Goal: Information Seeking & Learning: Learn about a topic

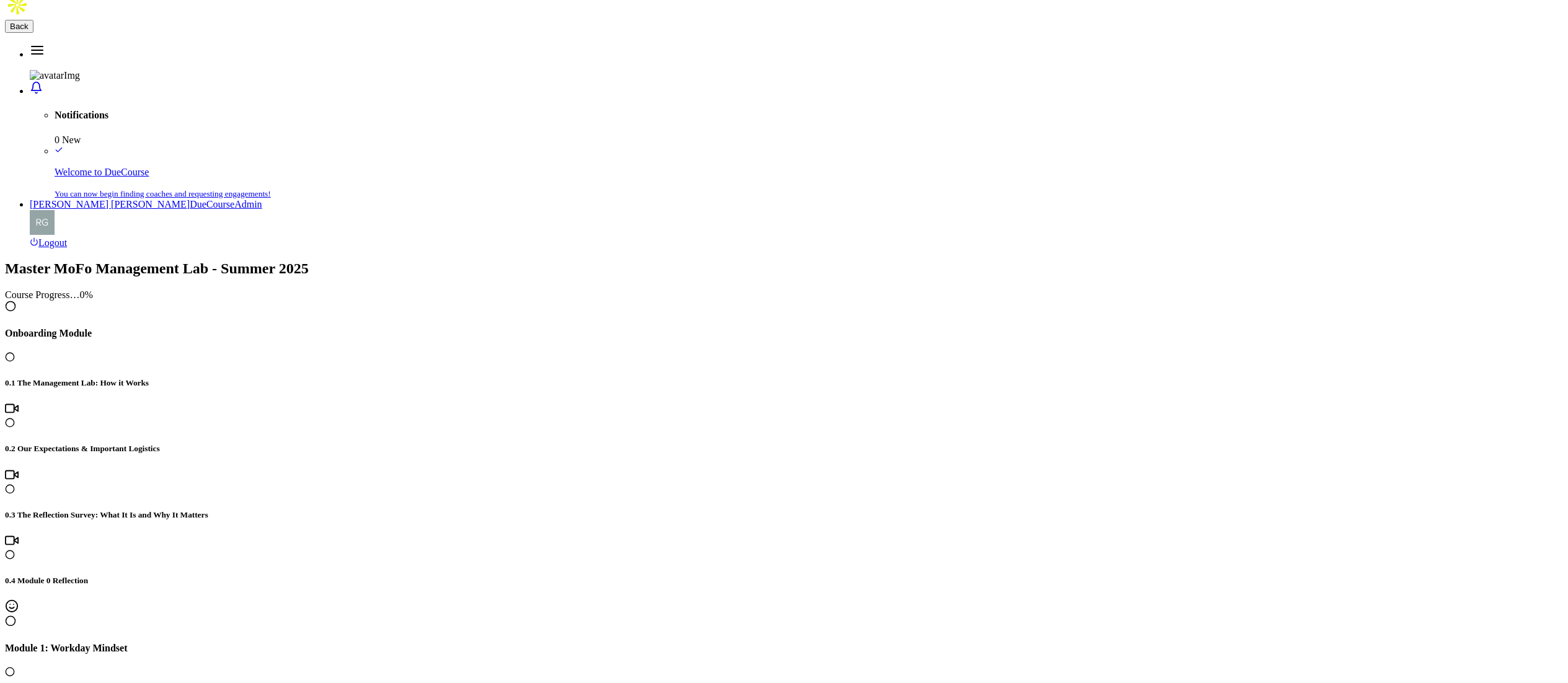
scroll to position [1342, 0]
drag, startPoint x: 543, startPoint y: 69, endPoint x: 777, endPoint y: 64, distance: 234.1
copy h4 "5.1 Creating Consistent Feedback Loops"
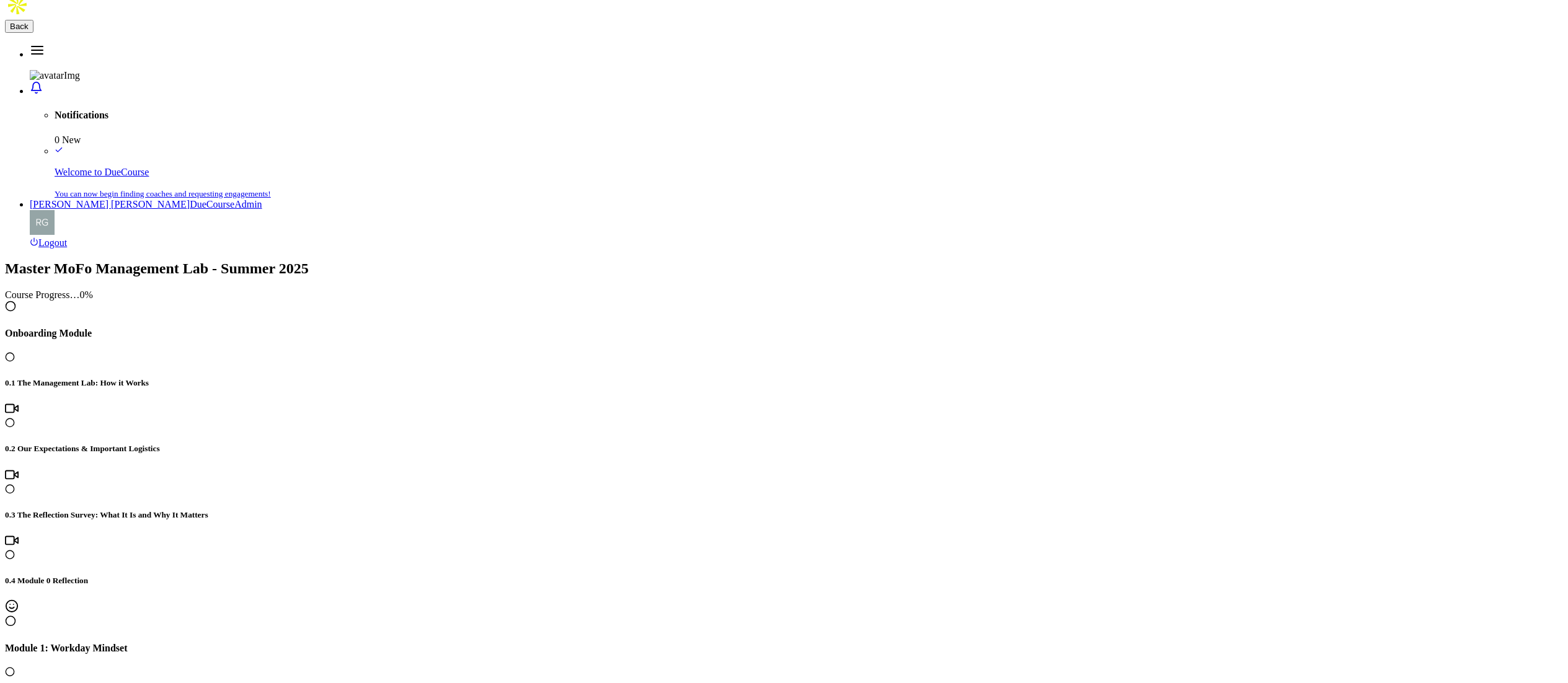
drag, startPoint x: 795, startPoint y: 72, endPoint x: 524, endPoint y: 87, distance: 271.4
drag, startPoint x: 544, startPoint y: 77, endPoint x: 789, endPoint y: 79, distance: 245.0
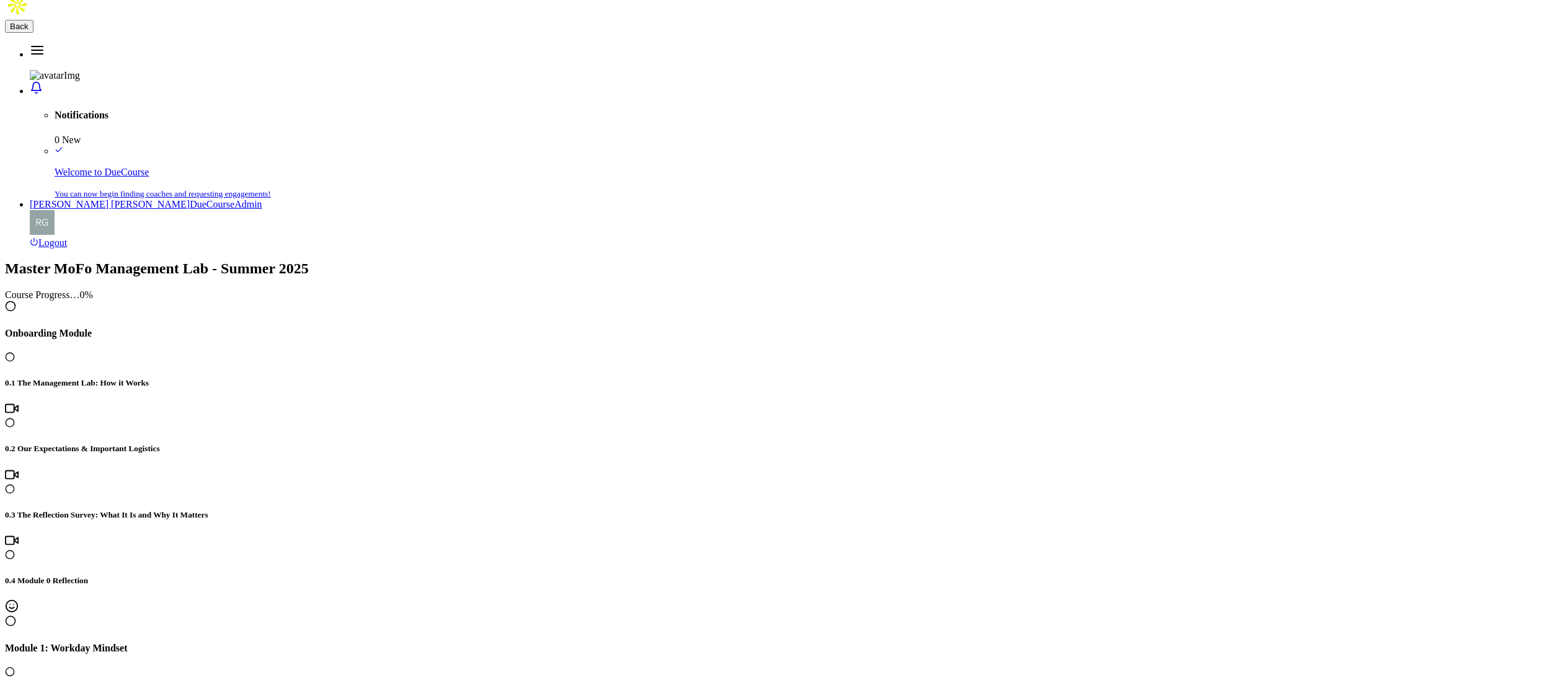
copy h4 "5.1 Creating Consistent Feedback Loops"
drag, startPoint x: 544, startPoint y: 71, endPoint x: 975, endPoint y: 69, distance: 431.0
copy h4 "5.2 Workday Mindset Podcast Episode 16: Addition Through Subtraction"
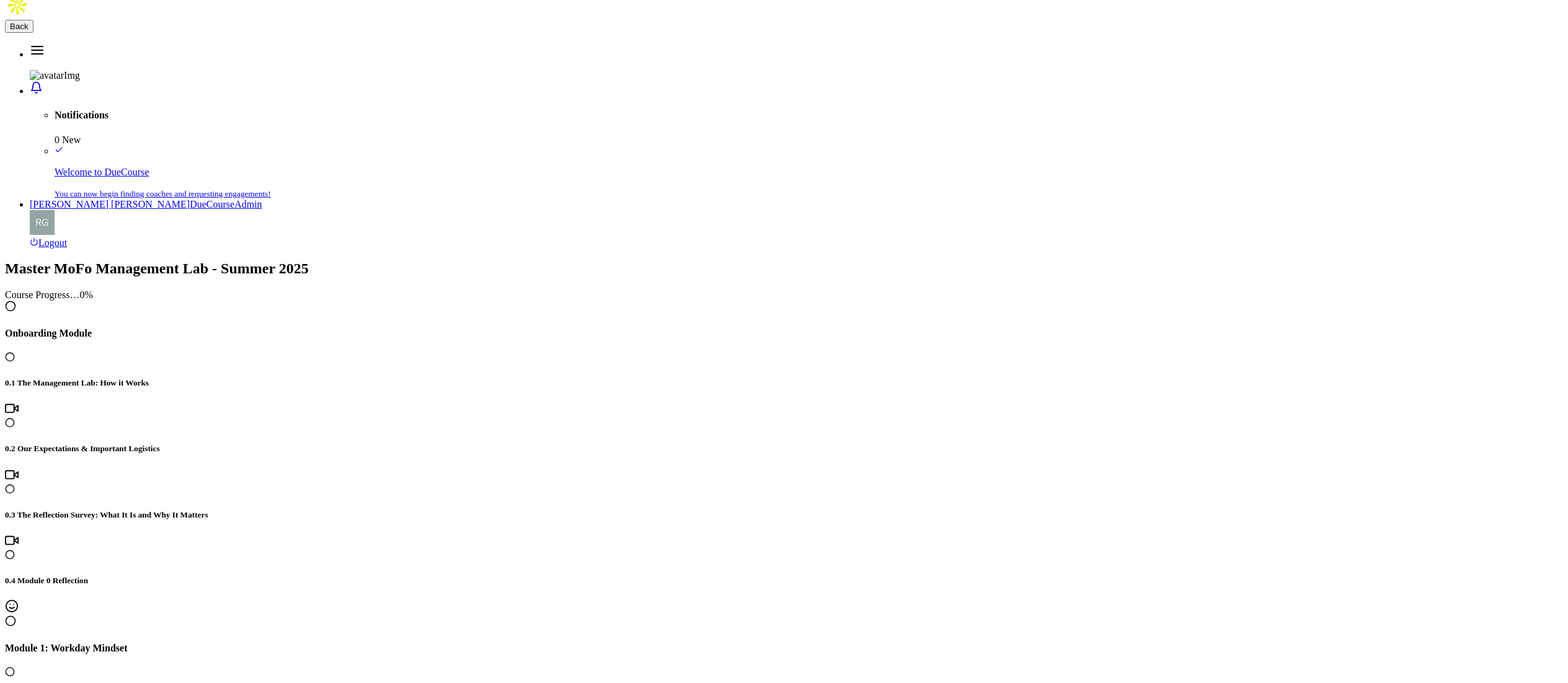
drag, startPoint x: 544, startPoint y: 73, endPoint x: 719, endPoint y: 69, distance: 175.0
copy h4 "5.3 Module 5 Reflection"
drag, startPoint x: 595, startPoint y: 183, endPoint x: 668, endPoint y: 185, distance: 73.0
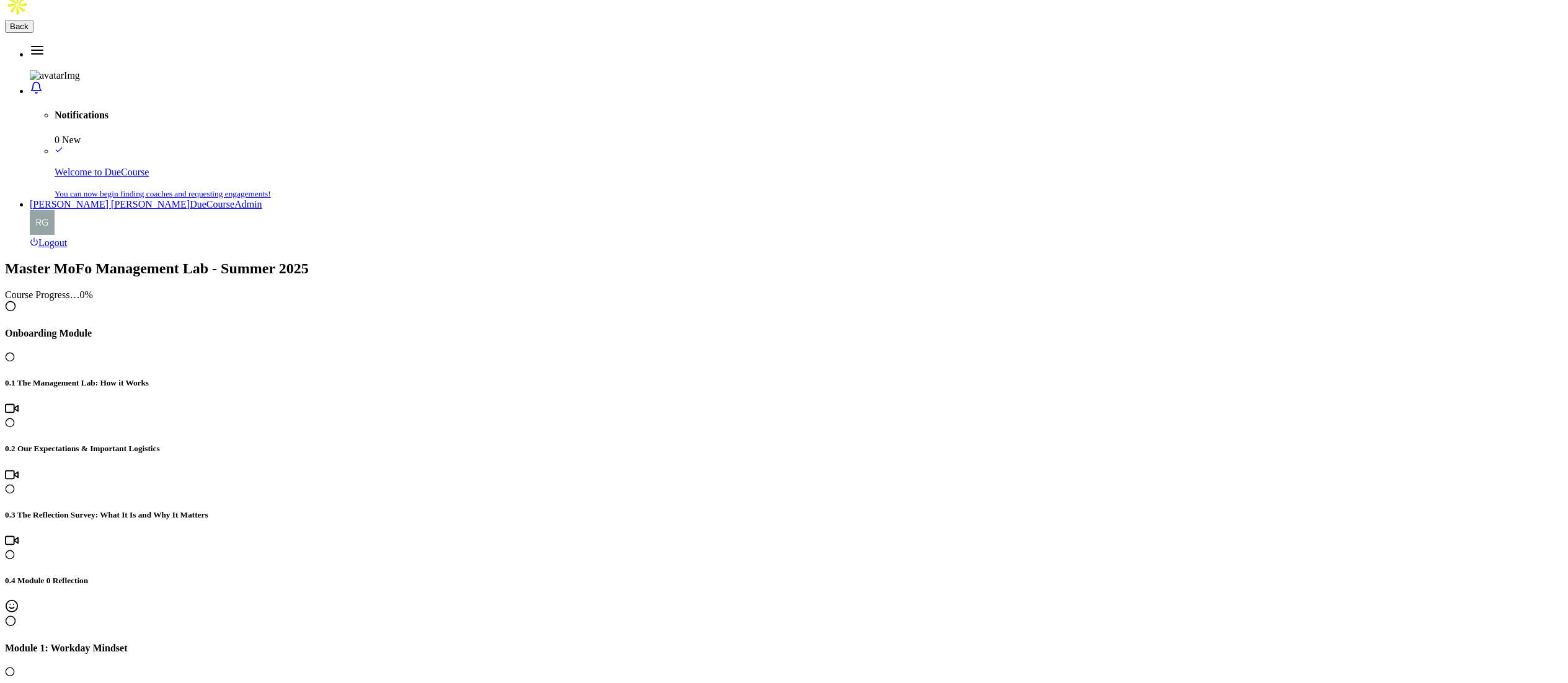
copy td "Not Helpful"
drag, startPoint x: 1457, startPoint y: 187, endPoint x: 1496, endPoint y: 186, distance: 39.0
copy td "Helpful"
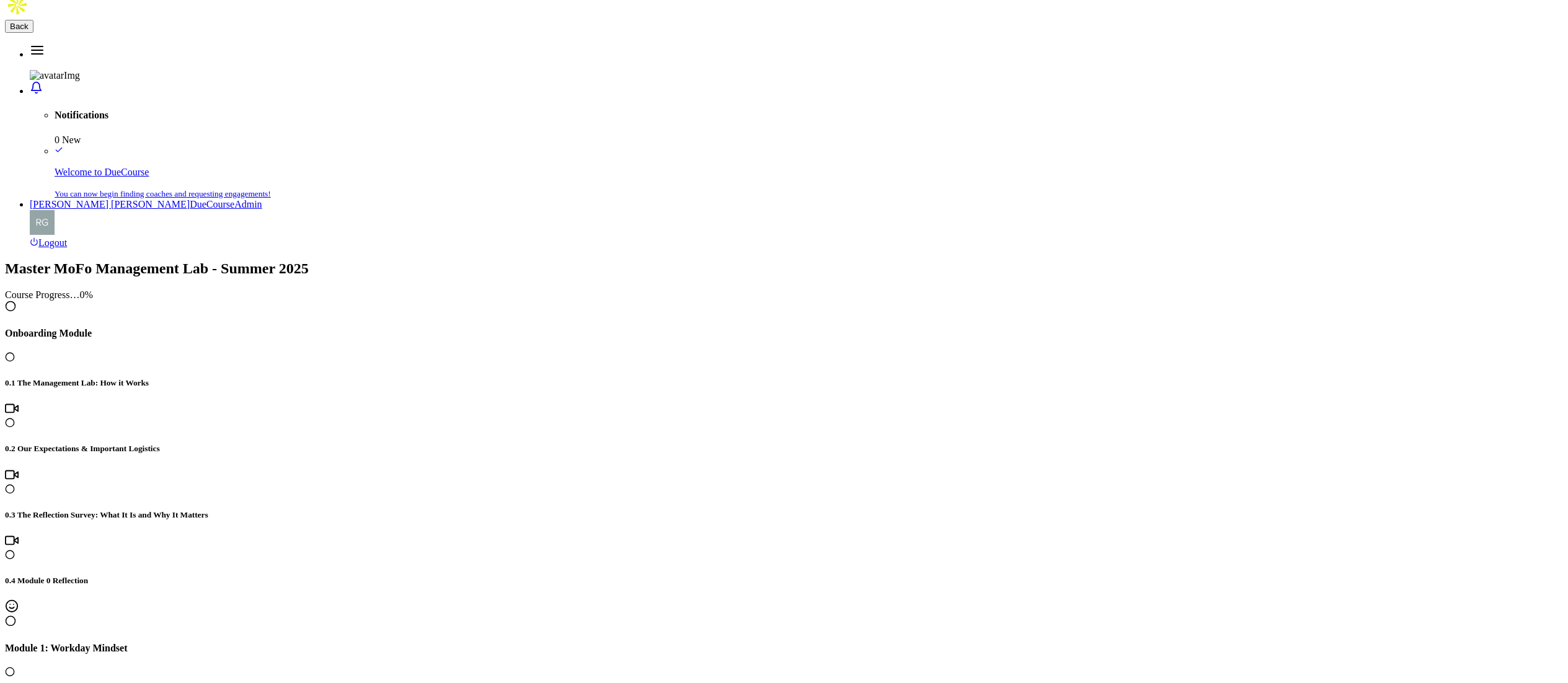
drag, startPoint x: 562, startPoint y: 121, endPoint x: 1114, endPoint y: 113, distance: 552.1
copy h5 "After completing this module, how helpful do you think this information will be…"
drag, startPoint x: 577, startPoint y: 247, endPoint x: 601, endPoint y: 251, distance: 24.3
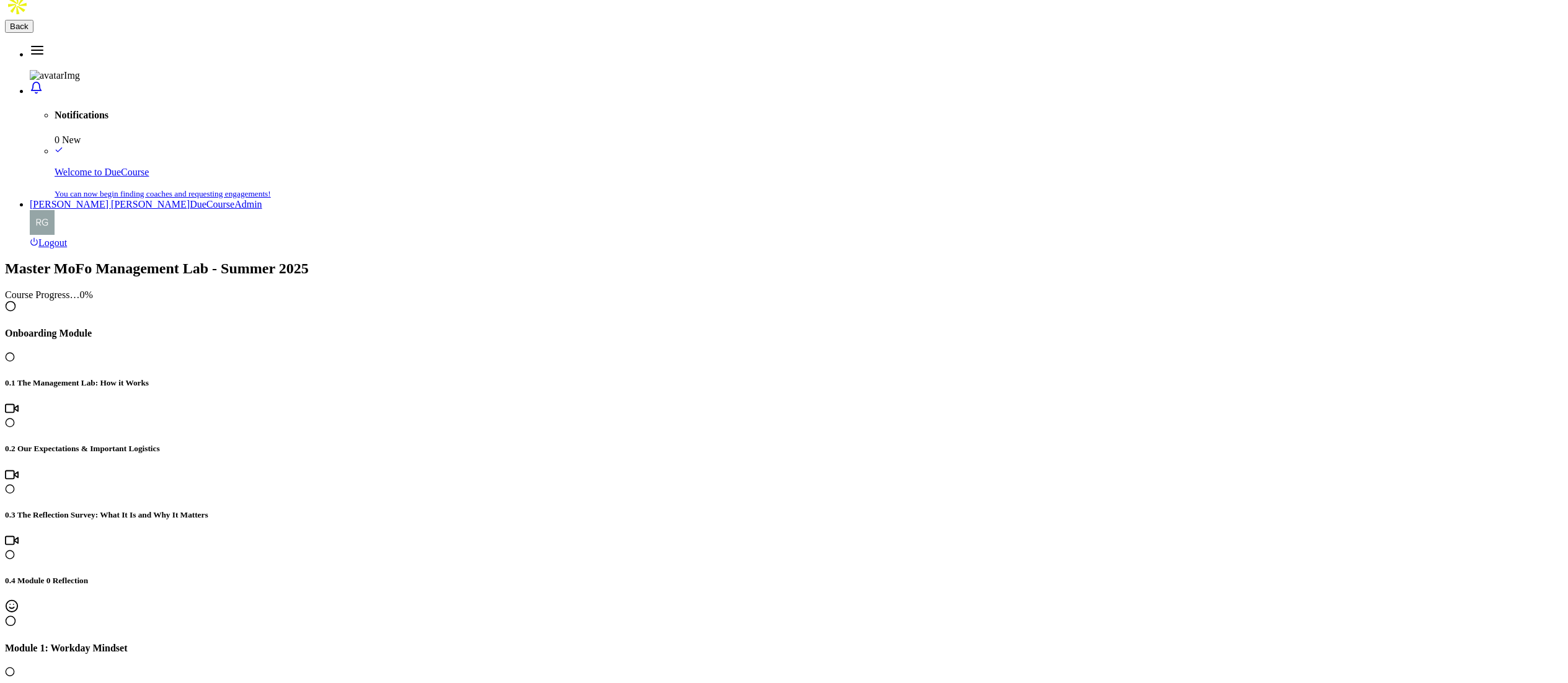
copy h5 "Take a moment to reflect on how the last week has gone. What's one observation …"
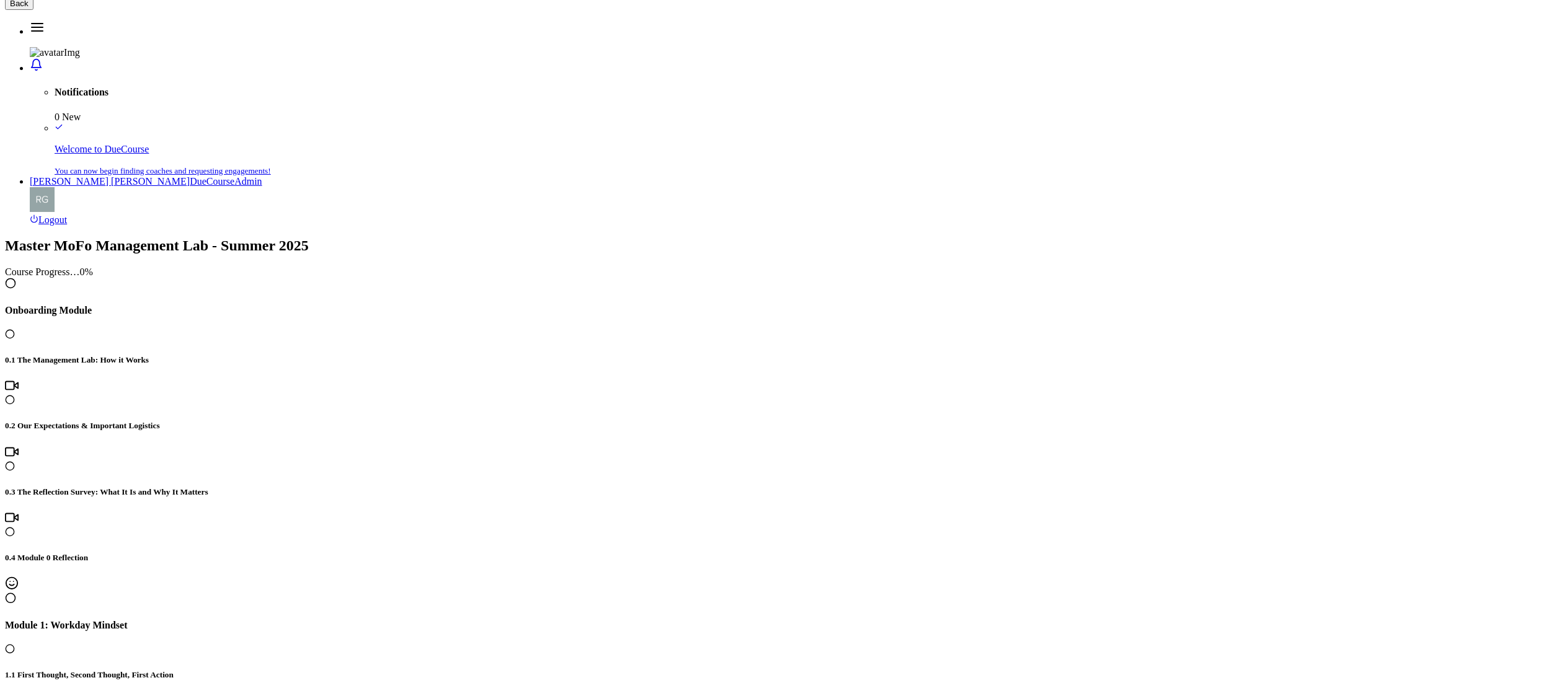
scroll to position [47, 0]
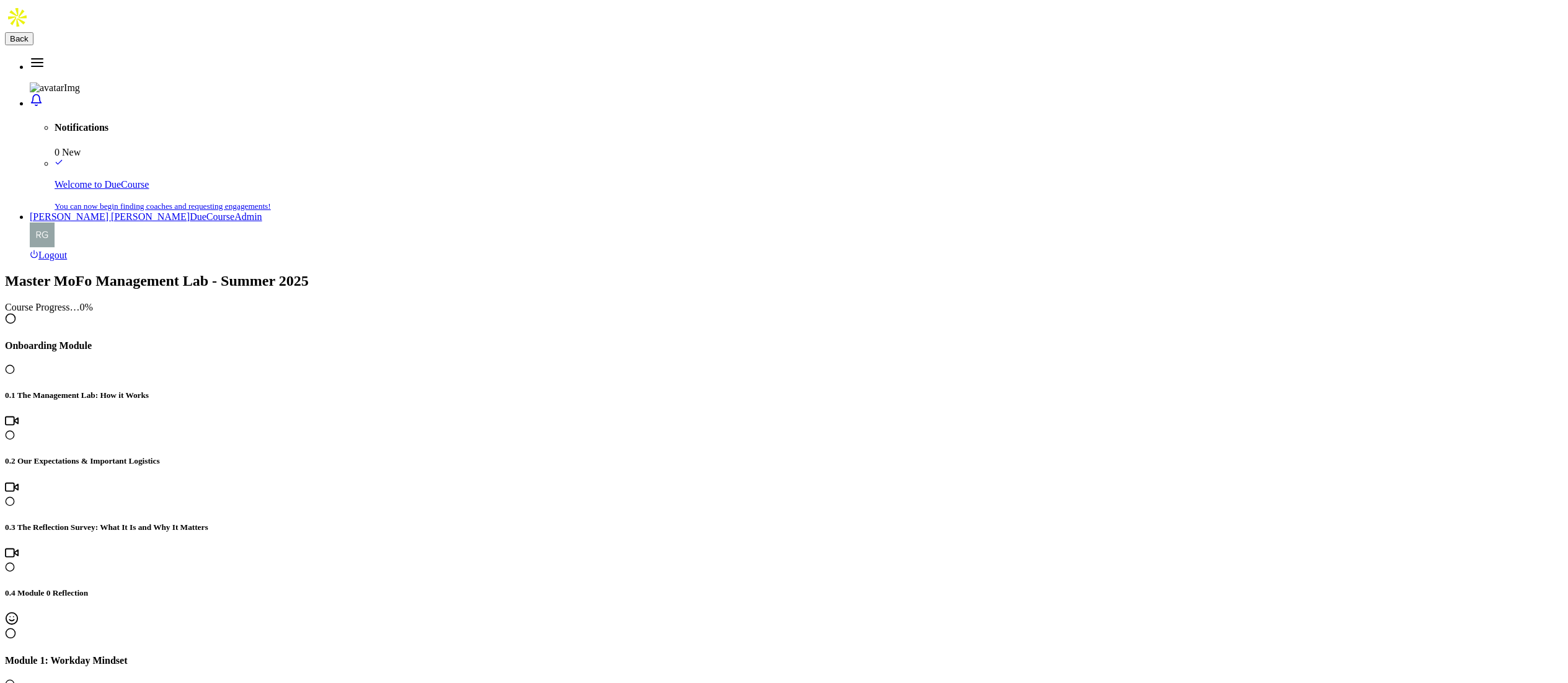
scroll to position [3, 0]
drag, startPoint x: 544, startPoint y: 81, endPoint x: 757, endPoint y: 81, distance: 213.0
copy h4 "6.1 Building Indispensable Value"
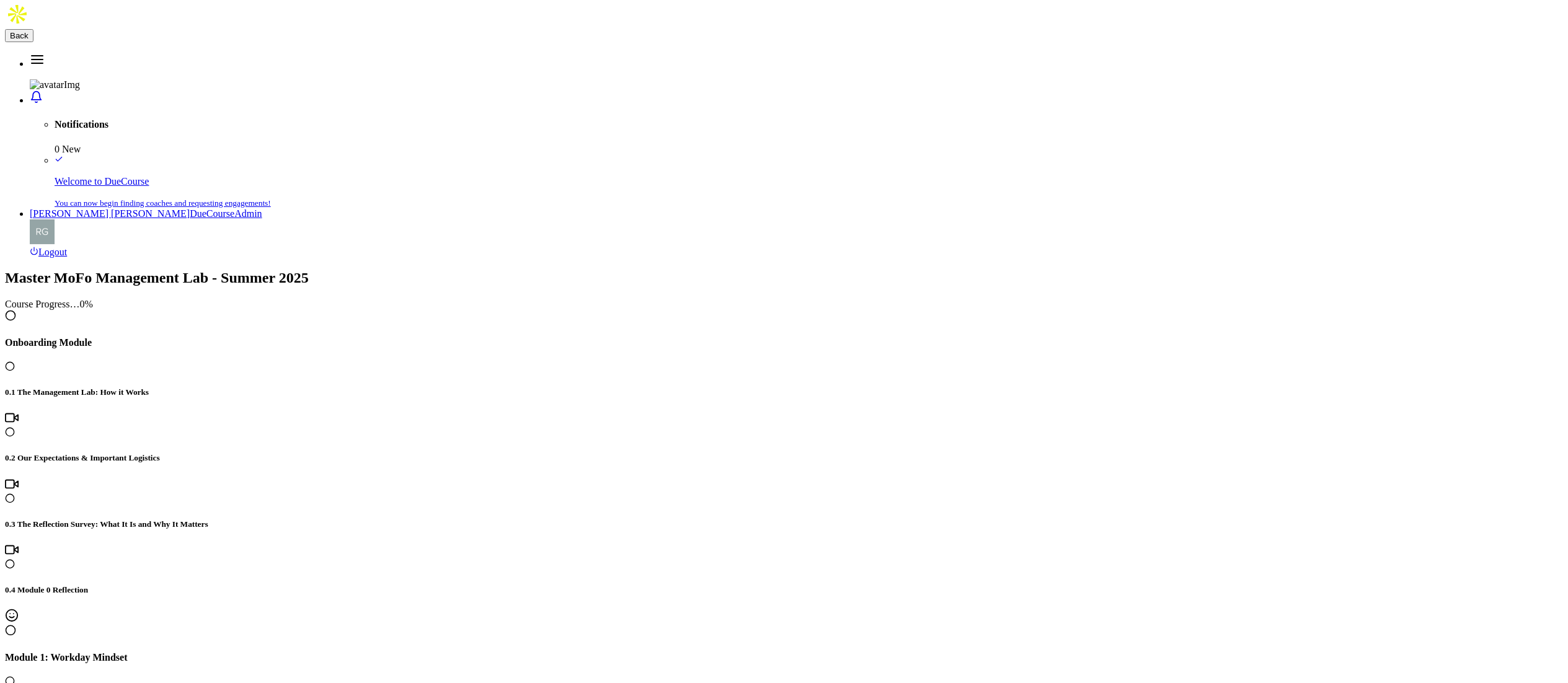
drag, startPoint x: 902, startPoint y: 83, endPoint x: 536, endPoint y: 91, distance: 366.1
copy h4 "6.2 Workday Mindset Podcast Episode 36: Birds Before Land"
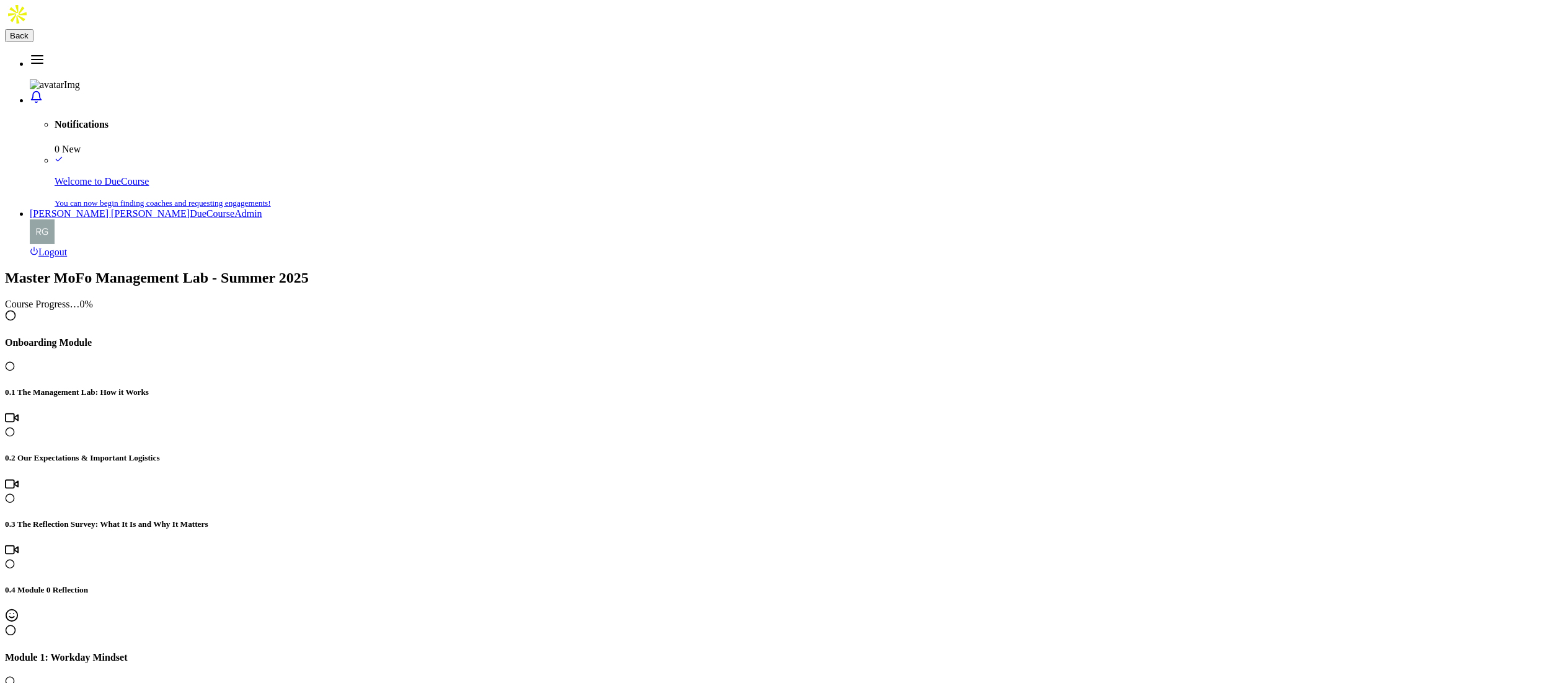
drag, startPoint x: 538, startPoint y: 83, endPoint x: 703, endPoint y: 88, distance: 165.1
copy h4 "6.3 Module 6 Reflection"
drag, startPoint x: 589, startPoint y: 200, endPoint x: 651, endPoint y: 198, distance: 62.0
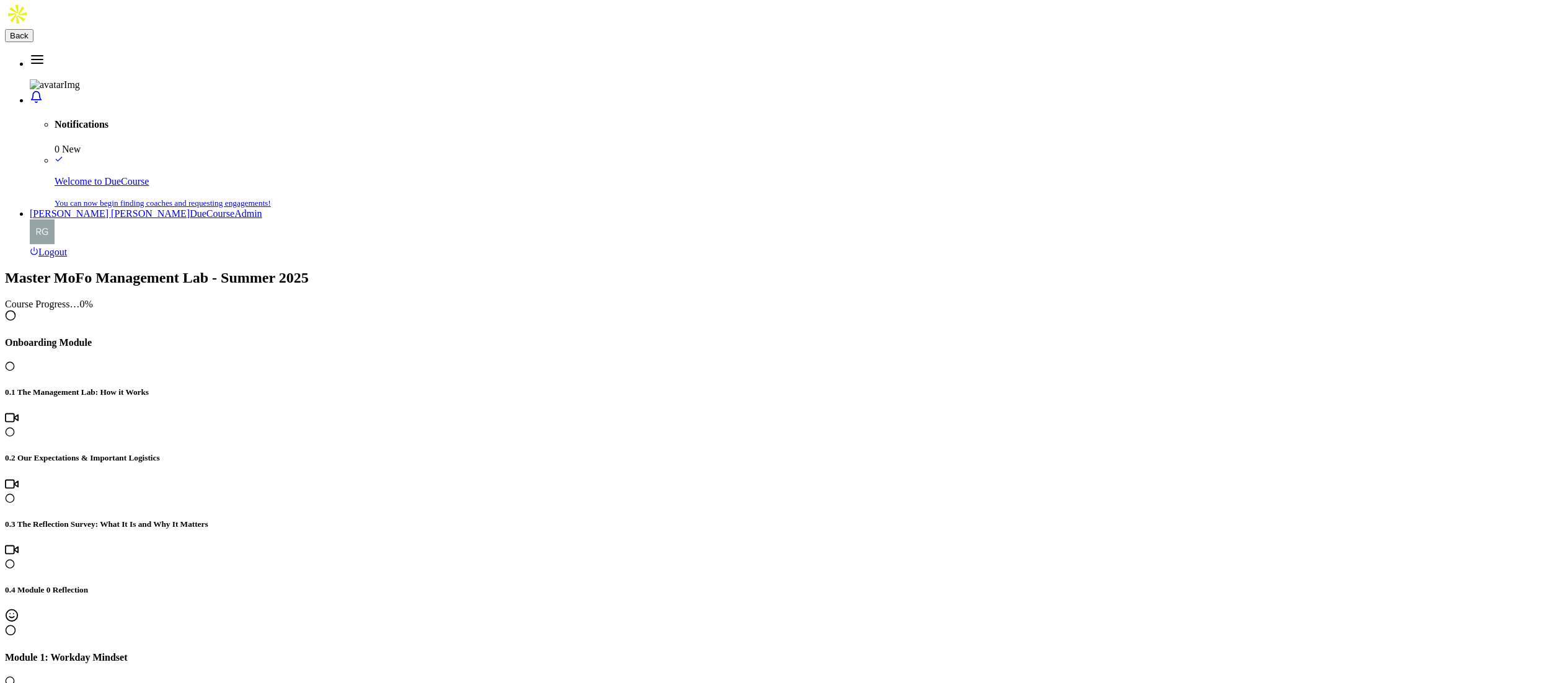
copy td "Not Helpful"
drag, startPoint x: 1452, startPoint y: 196, endPoint x: 1512, endPoint y: 195, distance: 60.0
copy td "Helpful"
drag, startPoint x: 562, startPoint y: 128, endPoint x: 1177, endPoint y: 125, distance: 615.0
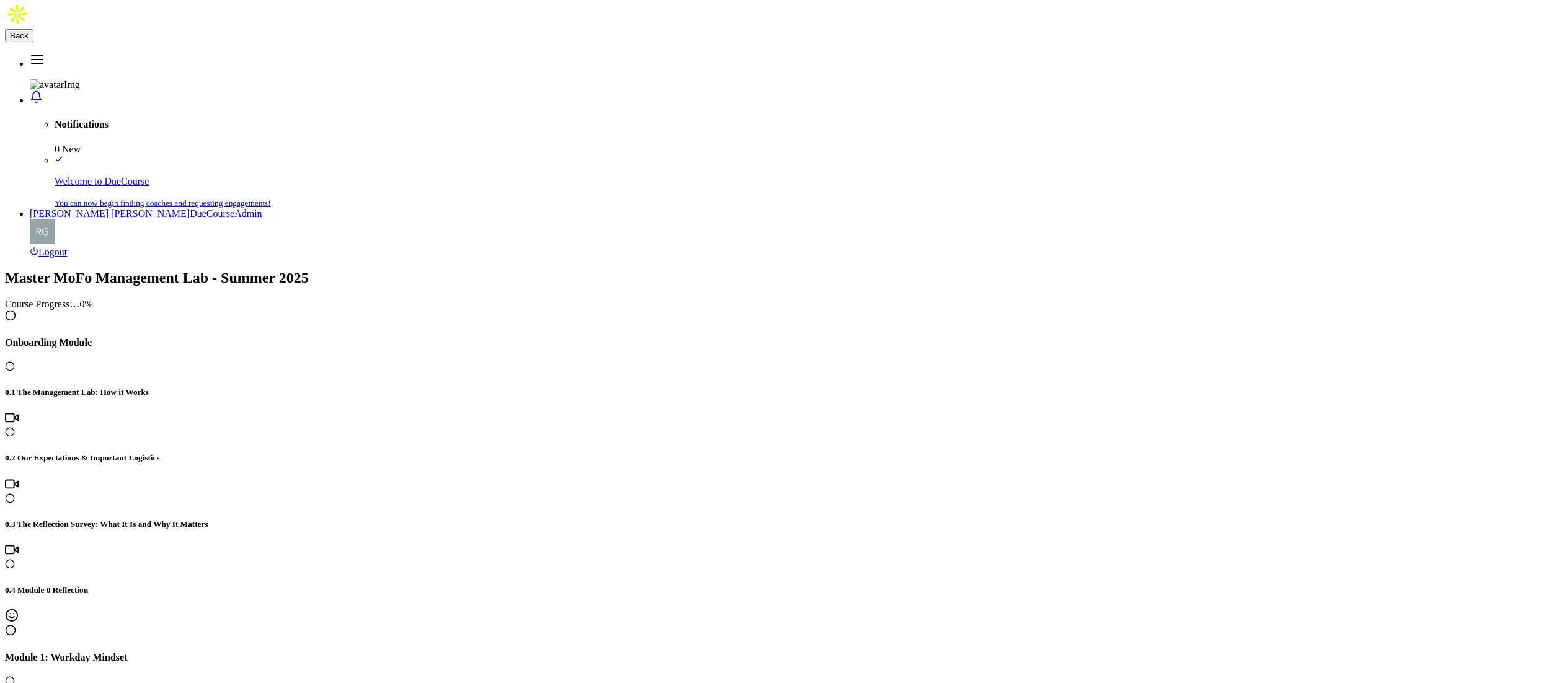
copy h5 "After completing this module, how helpful do you think this information will be…"
drag, startPoint x: 599, startPoint y: 258, endPoint x: 558, endPoint y: 248, distance: 42.2
copy h5 "Take a moment to reflect on how the last week has gone. What's one observation …"
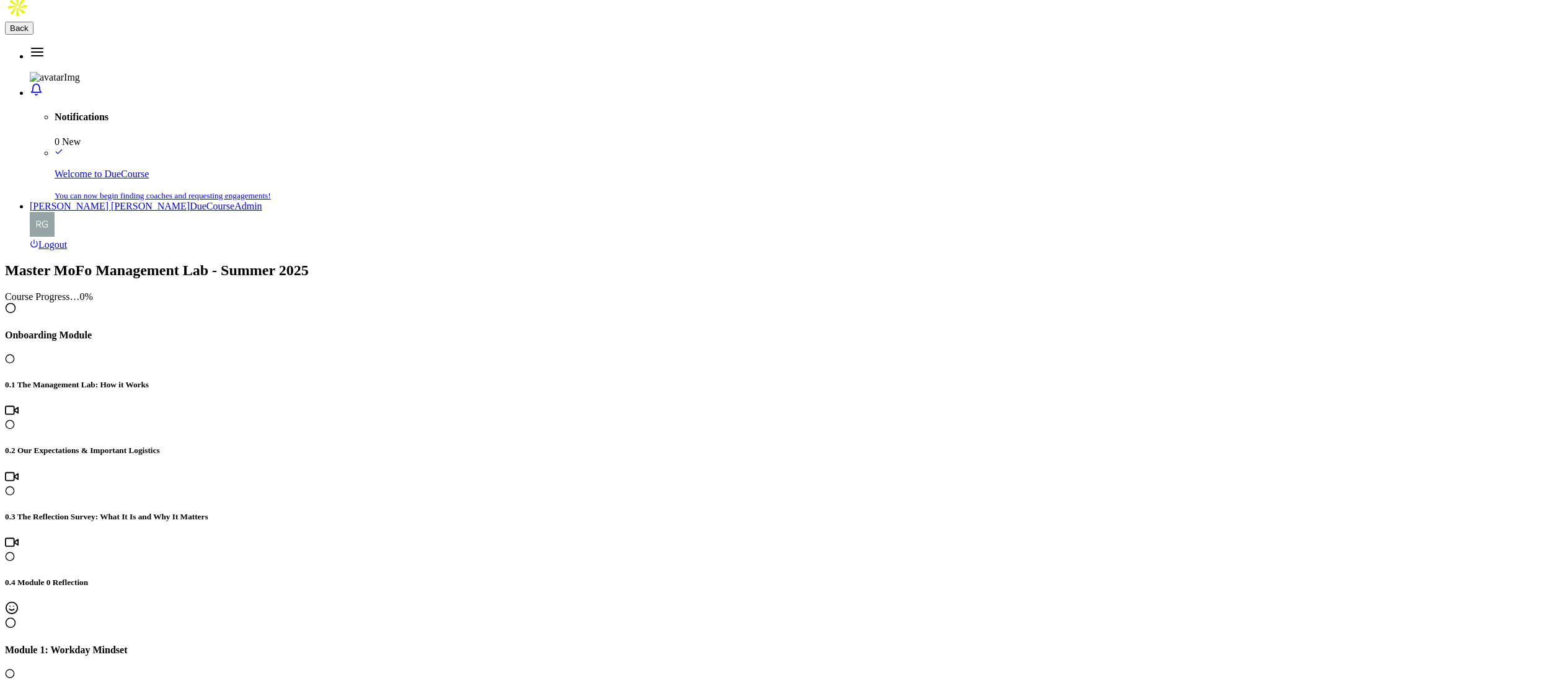
scroll to position [13, 0]
drag, startPoint x: 426, startPoint y: 582, endPoint x: 48, endPoint y: 579, distance: 378.0
copy h5 "6.4 BONUS MATERIAL: DueCourse Project Management Practice Guide"
